Goal: Find specific page/section

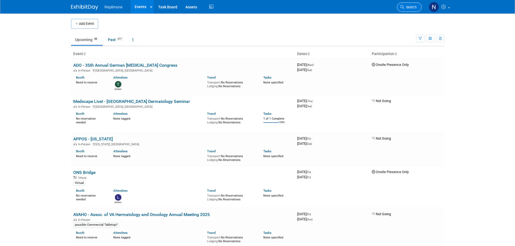
click at [411, 6] on span "Search" at bounding box center [410, 7] width 12 height 4
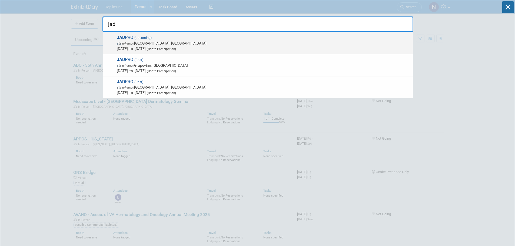
type input "jad"
click at [141, 45] on span "In-Person Forest Heights, MD" at bounding box center [263, 43] width 293 height 5
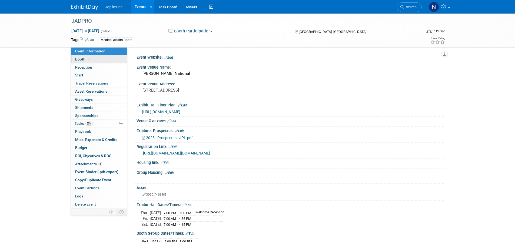
click at [88, 60] on icon at bounding box center [89, 59] width 3 height 3
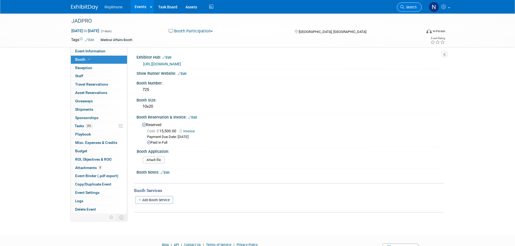
click at [416, 8] on span "Search" at bounding box center [410, 7] width 12 height 4
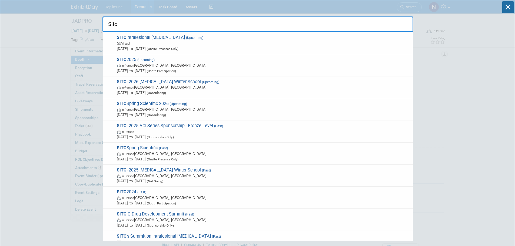
type input "Sitc"
